Goal: Task Accomplishment & Management: Manage account settings

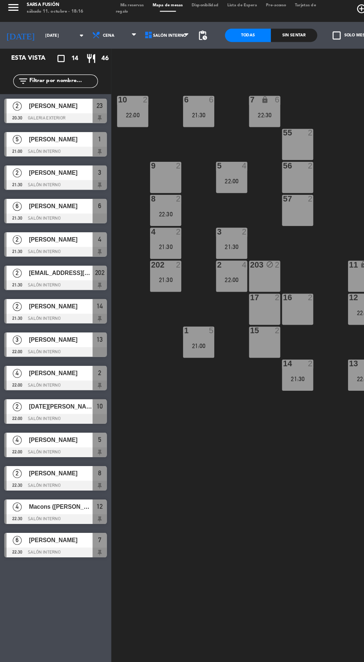
click at [113, 9] on span "Mis reservas" at bounding box center [109, 8] width 27 height 3
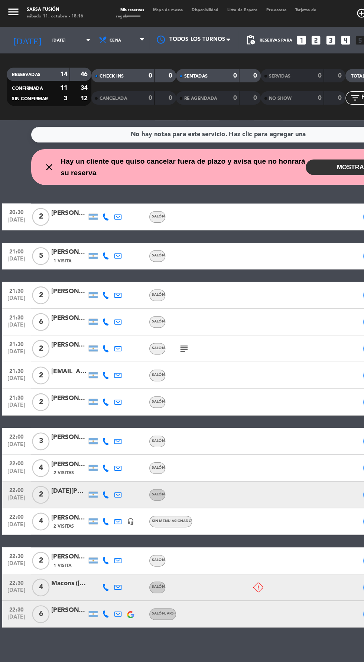
click at [88, 489] on icon at bounding box center [88, 489] width 6 height 6
click at [98, 489] on icon at bounding box center [98, 489] width 6 height 6
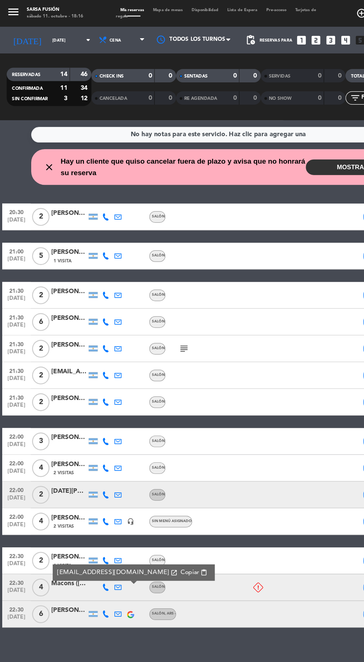
click at [87, 491] on icon at bounding box center [88, 489] width 6 height 6
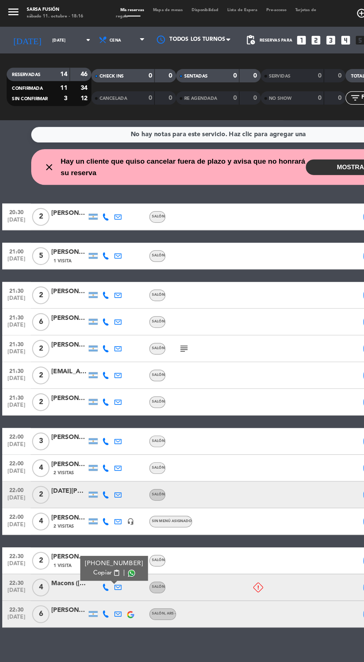
click at [106, 477] on span at bounding box center [109, 478] width 6 height 6
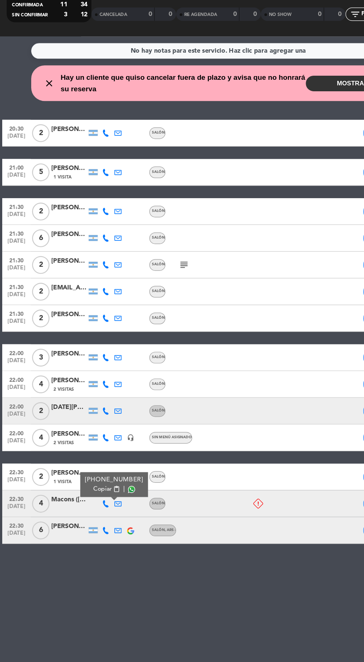
click at [46, 493] on div at bounding box center [58, 494] width 30 height 6
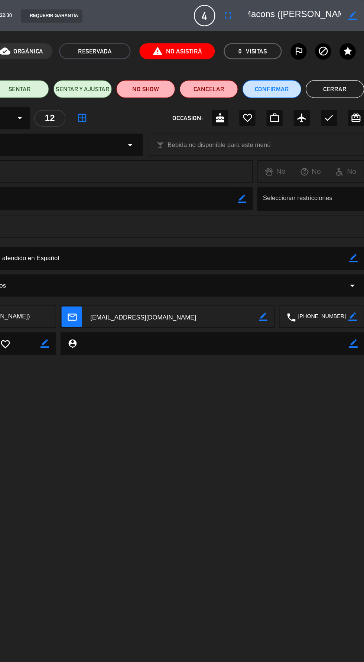
scroll to position [0, 6]
click at [342, 73] on button "Cerrar" at bounding box center [339, 74] width 49 height 15
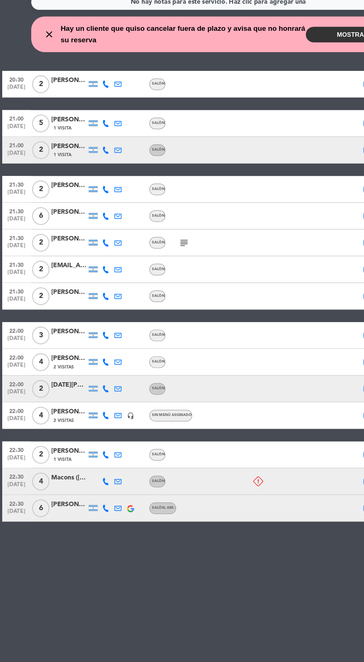
scroll to position [19, 0]
click at [59, 535] on div at bounding box center [58, 538] width 30 height 6
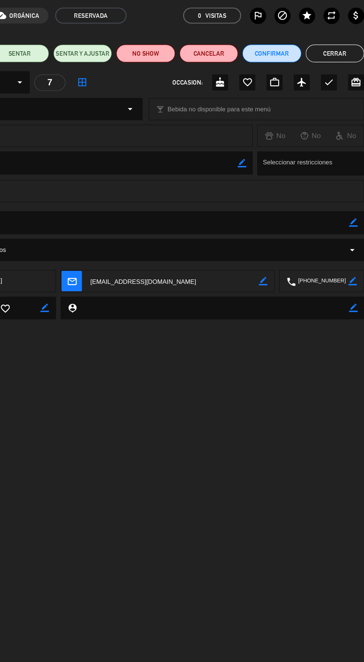
scroll to position [19, 0]
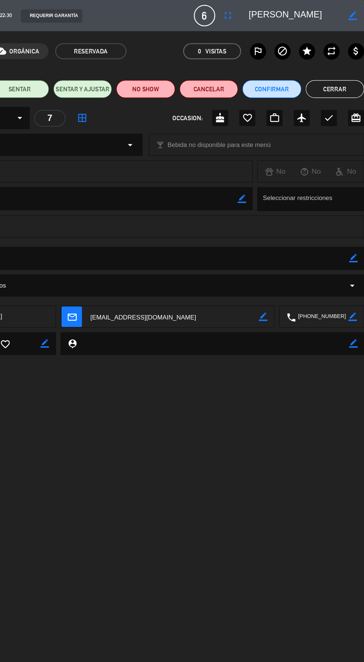
click at [342, 71] on button "Cerrar" at bounding box center [339, 74] width 49 height 15
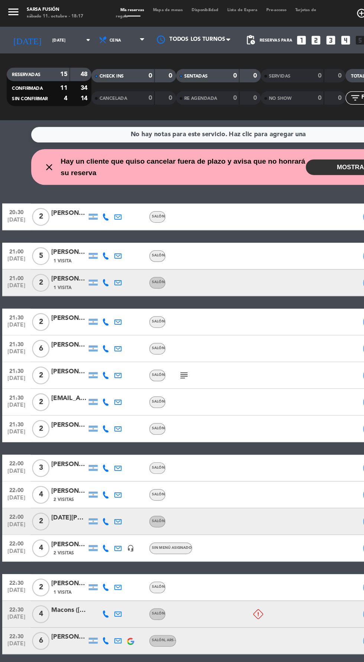
click at [59, 436] on div at bounding box center [58, 439] width 30 height 6
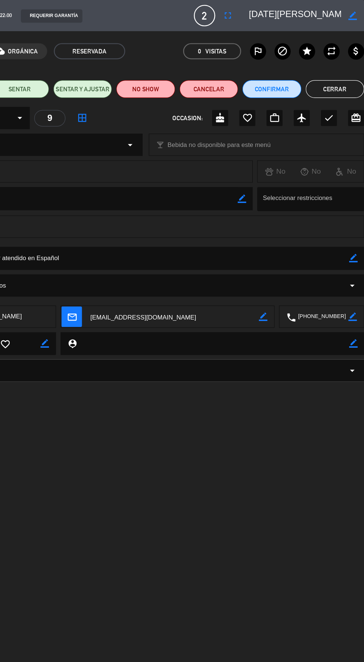
click at [343, 74] on button "Cerrar" at bounding box center [339, 74] width 49 height 15
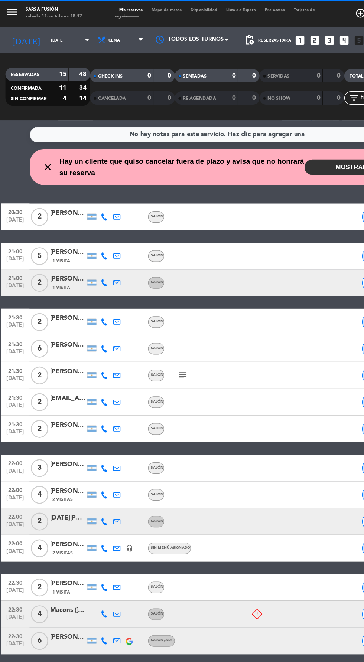
scroll to position [15, 0]
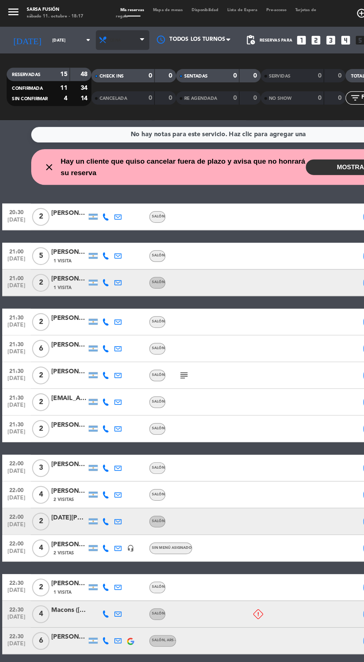
click at [111, 25] on span "Cena" at bounding box center [102, 33] width 45 height 16
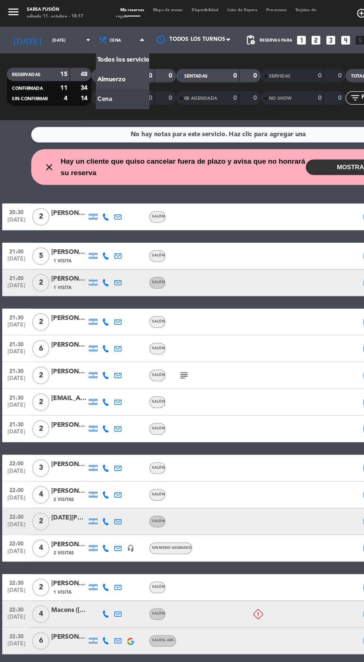
click at [169, 59] on div "SENTADAS" at bounding box center [165, 63] width 34 height 9
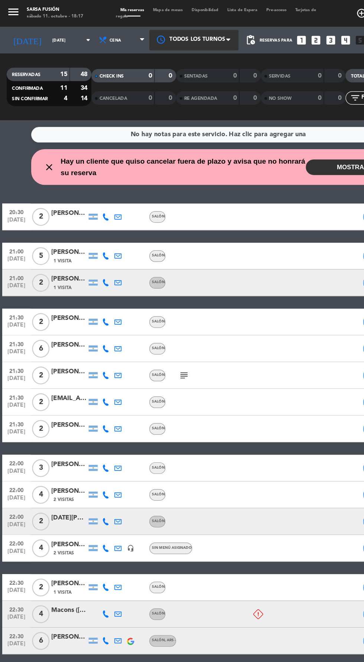
click at [175, 25] on div at bounding box center [161, 33] width 74 height 17
click at [23, 124] on wont-attend-reservations "close Hay un cliente que quiso cancelar fuera de plazo y avisa que no honrará s…" at bounding box center [182, 139] width 364 height 30
click at [150, 7] on span "Mapa de mesas" at bounding box center [140, 8] width 32 height 3
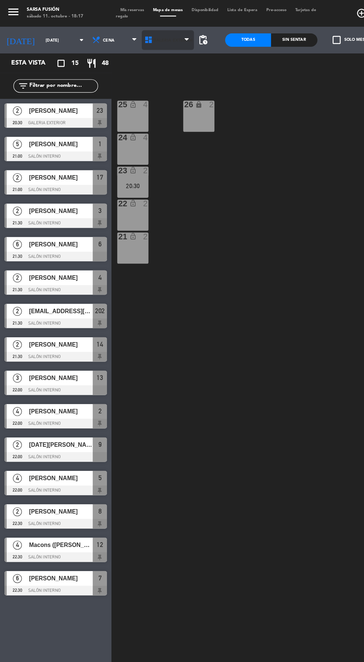
click at [135, 41] on span "Galeria Exterior" at bounding box center [140, 33] width 44 height 16
click at [125, 72] on ng-component "menu Sarsa Fusión [DATE] 11. octubre - 18:17 Mis reservas Mapa de mesas Disponi…" at bounding box center [182, 330] width 364 height 661
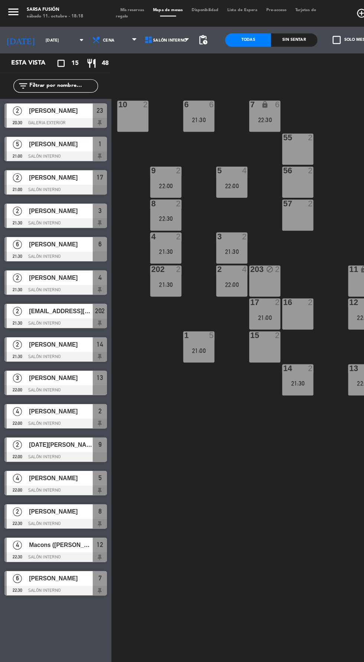
click at [108, 7] on span "Mis reservas" at bounding box center [109, 8] width 27 height 3
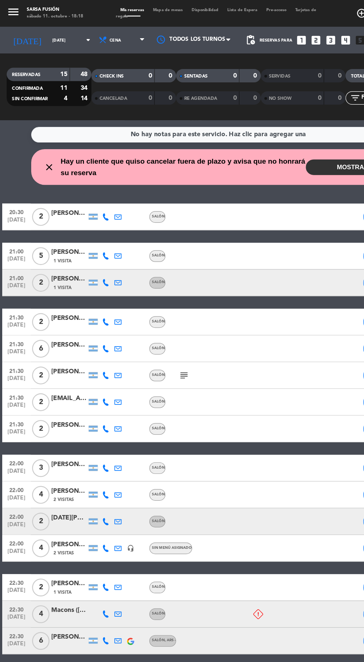
click at [88, 236] on icon at bounding box center [88, 236] width 6 height 6
click at [104, 223] on span at bounding box center [107, 224] width 6 height 6
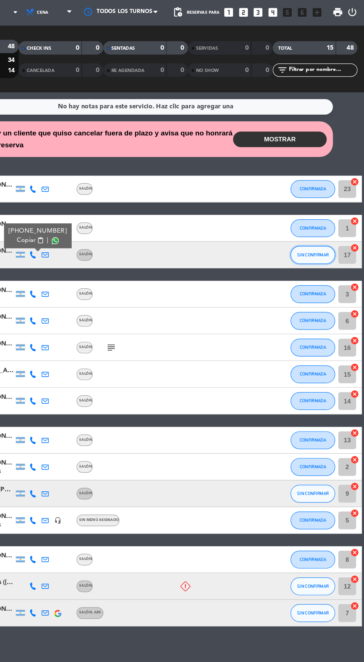
click at [319, 233] on span "SIN CONFIRMAR" at bounding box center [321, 235] width 26 height 4
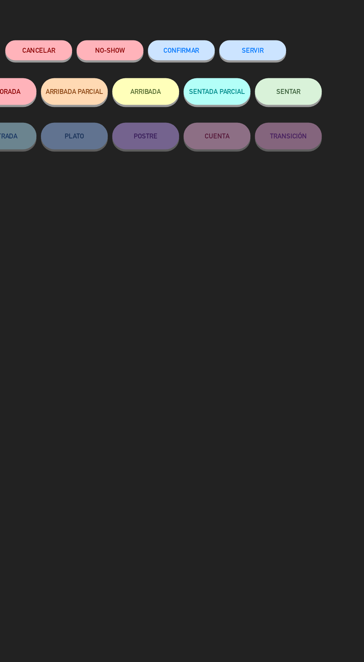
click at [218, 64] on span "CONFIRMAR" at bounding box center [212, 65] width 30 height 6
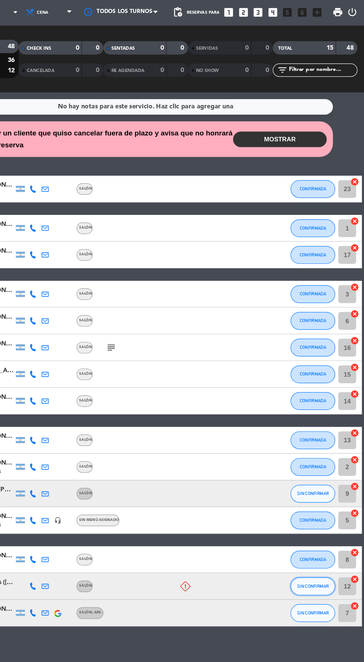
click at [319, 514] on span "SIN CONFIRMAR" at bounding box center [321, 511] width 26 height 4
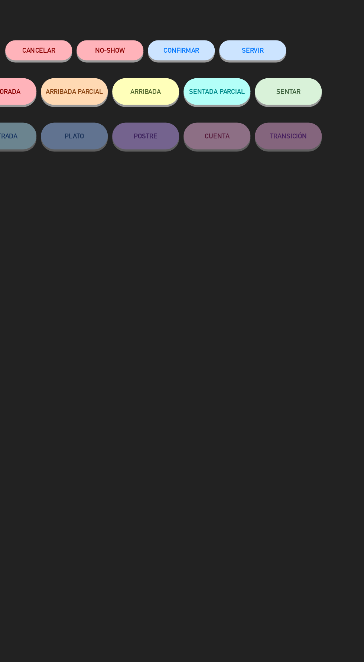
click at [102, 66] on button "Cancelar" at bounding box center [93, 65] width 56 height 17
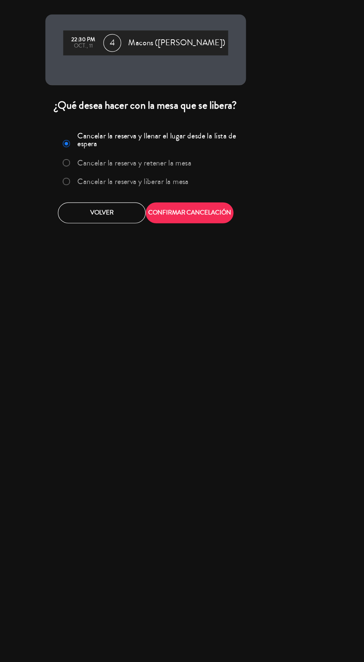
click at [172, 174] on label "Cancelar la reserva y liberar la mesa" at bounding box center [171, 174] width 93 height 7
click at [232, 200] on button "CONFIRMAR CANCELACIÓN" at bounding box center [218, 200] width 73 height 17
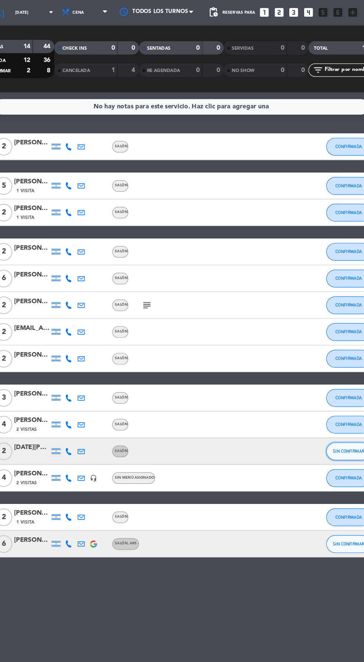
click at [315, 399] on span "SIN CONFIRMAR" at bounding box center [321, 399] width 26 height 4
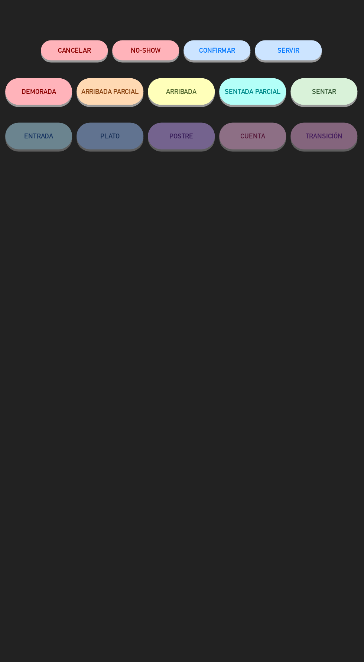
click at [214, 67] on span "CONFIRMAR" at bounding box center [212, 65] width 30 height 6
